Goal: Task Accomplishment & Management: Use online tool/utility

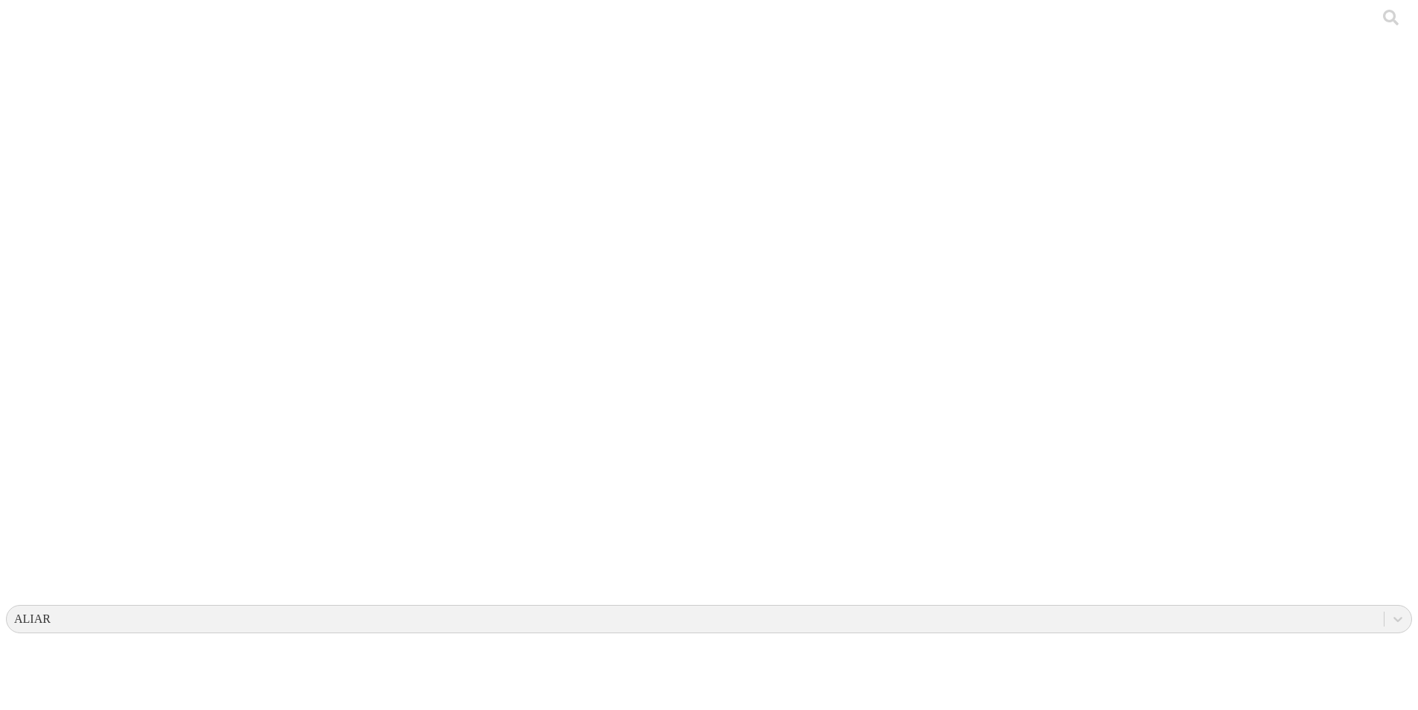
drag, startPoint x: 1200, startPoint y: 80, endPoint x: 1143, endPoint y: 83, distance: 57.4
